Goal: Task Accomplishment & Management: Manage account settings

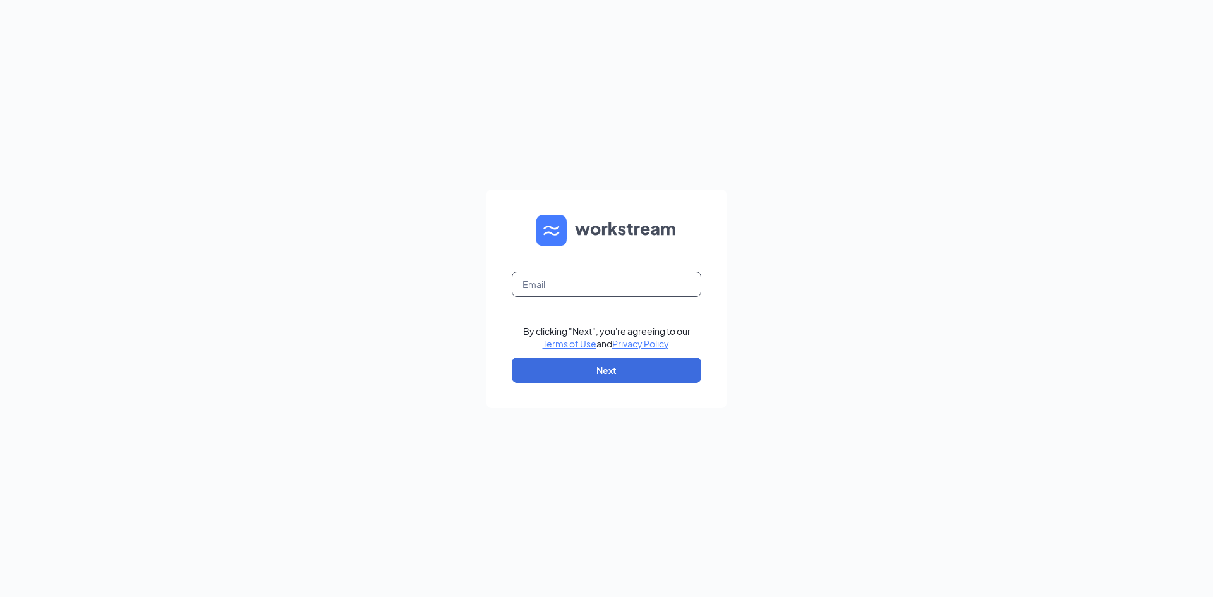
click at [648, 286] on input "text" at bounding box center [607, 284] width 190 height 25
type input "[EMAIL_ADDRESS][DEMOGRAPHIC_DATA][DOMAIN_NAME]"
click at [638, 369] on button "Next" at bounding box center [607, 370] width 190 height 25
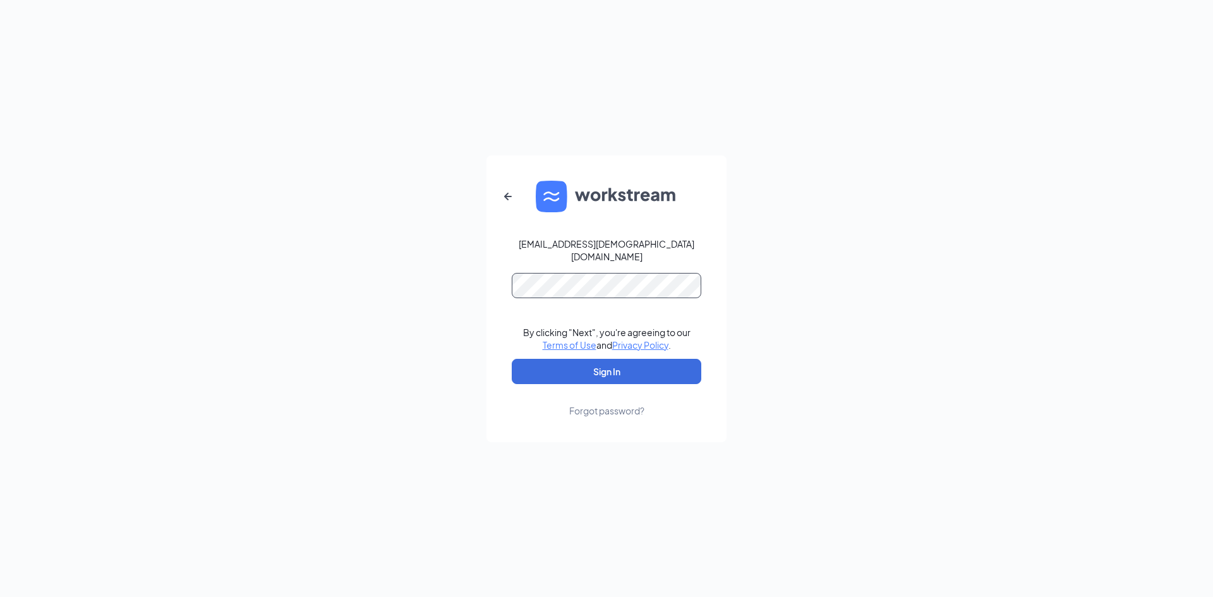
click at [512, 359] on button "Sign In" at bounding box center [607, 371] width 190 height 25
click at [609, 369] on button "Sign In" at bounding box center [607, 371] width 190 height 25
click at [253, 281] on div "[EMAIL_ADDRESS][DEMOGRAPHIC_DATA][DOMAIN_NAME] Credential mismatches. By clicki…" at bounding box center [606, 298] width 1213 height 597
click at [512, 359] on button "Sign In" at bounding box center [607, 371] width 190 height 25
click at [165, 231] on div "[EMAIL_ADDRESS][DEMOGRAPHIC_DATA][DOMAIN_NAME] Credential mismatches. By clicki…" at bounding box center [606, 298] width 1213 height 597
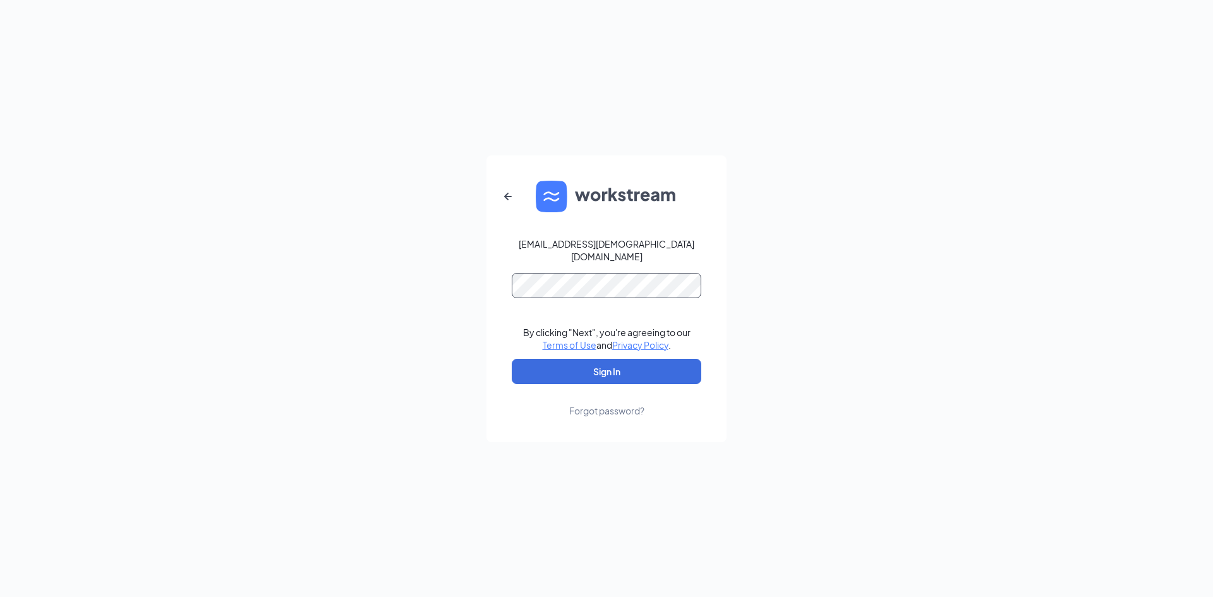
click at [512, 359] on button "Sign In" at bounding box center [607, 371] width 190 height 25
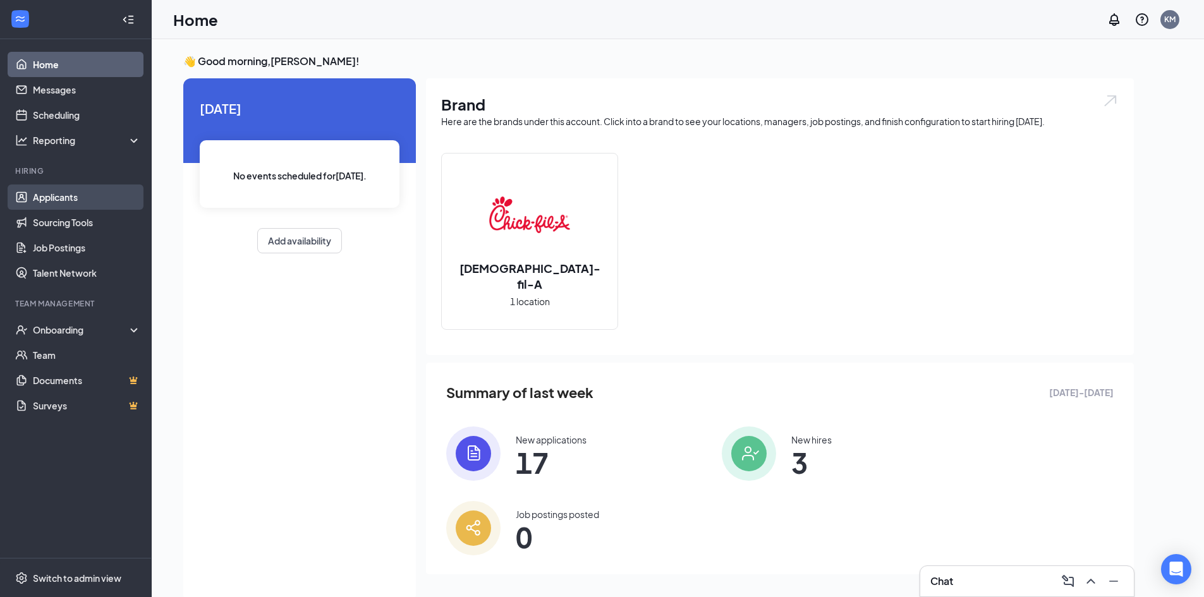
click at [60, 193] on link "Applicants" at bounding box center [87, 197] width 108 height 25
